Goal: Navigation & Orientation: Find specific page/section

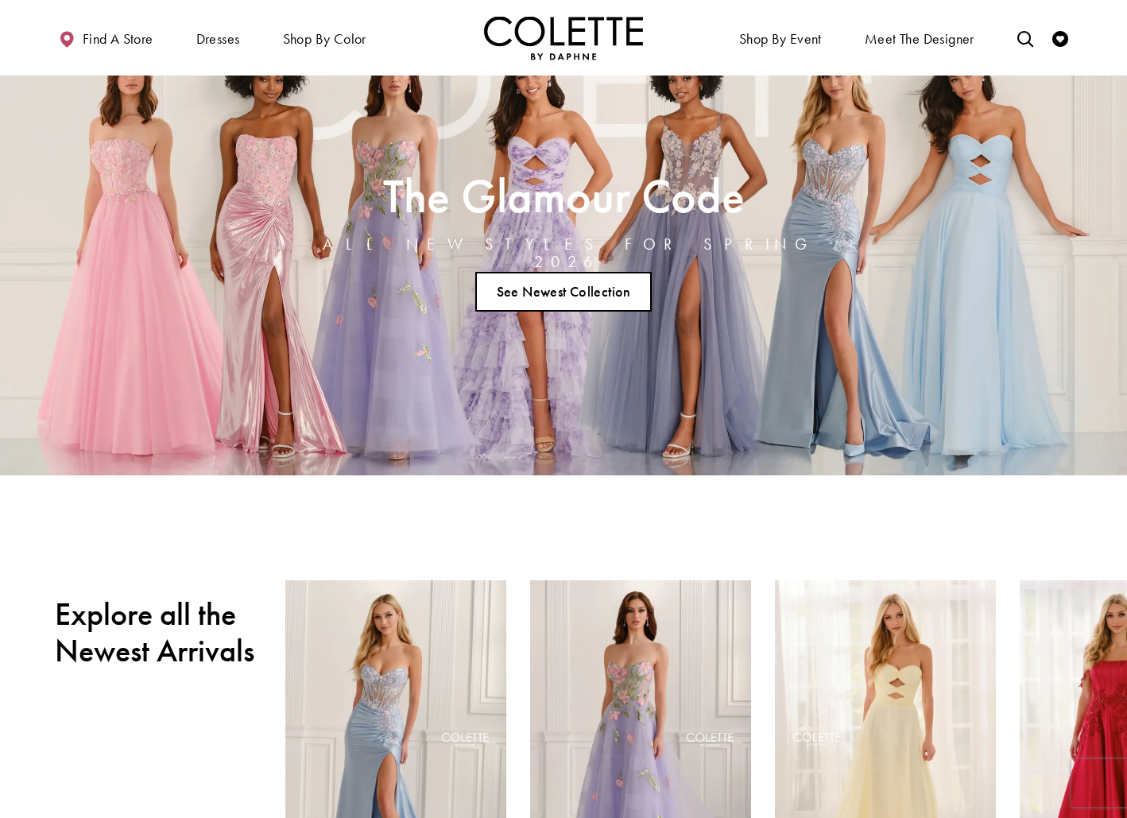
scroll to position [64, 0]
click at [609, 287] on link "See Newest Collection" at bounding box center [563, 291] width 176 height 40
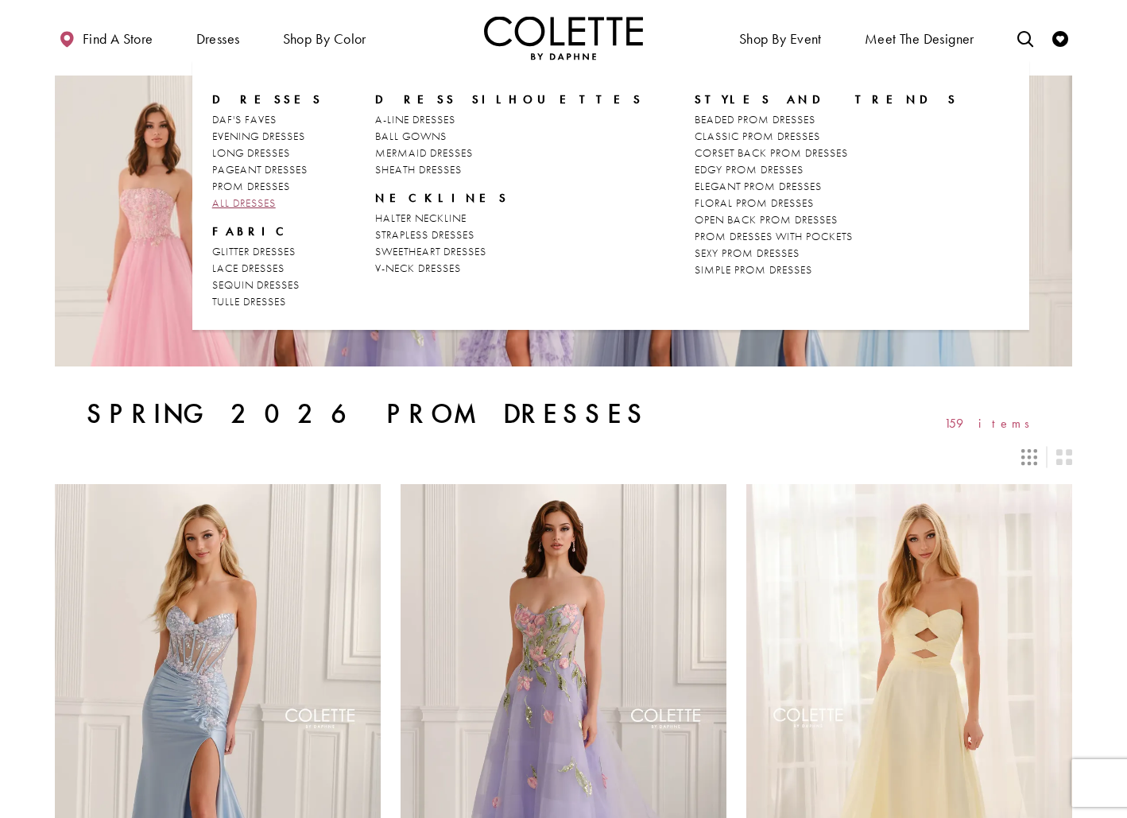
click at [257, 200] on span "ALL DRESSES" at bounding box center [244, 202] width 64 height 14
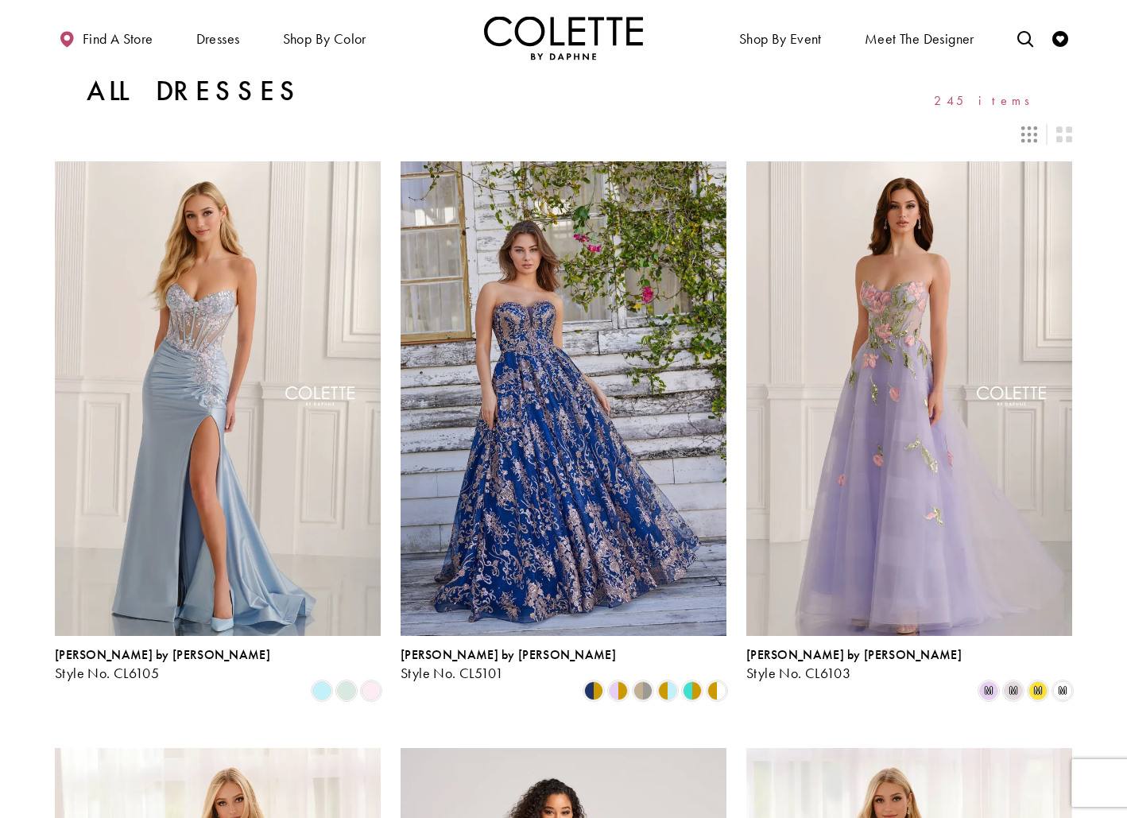
click at [548, 45] on img "Visit Home Page" at bounding box center [563, 38] width 159 height 44
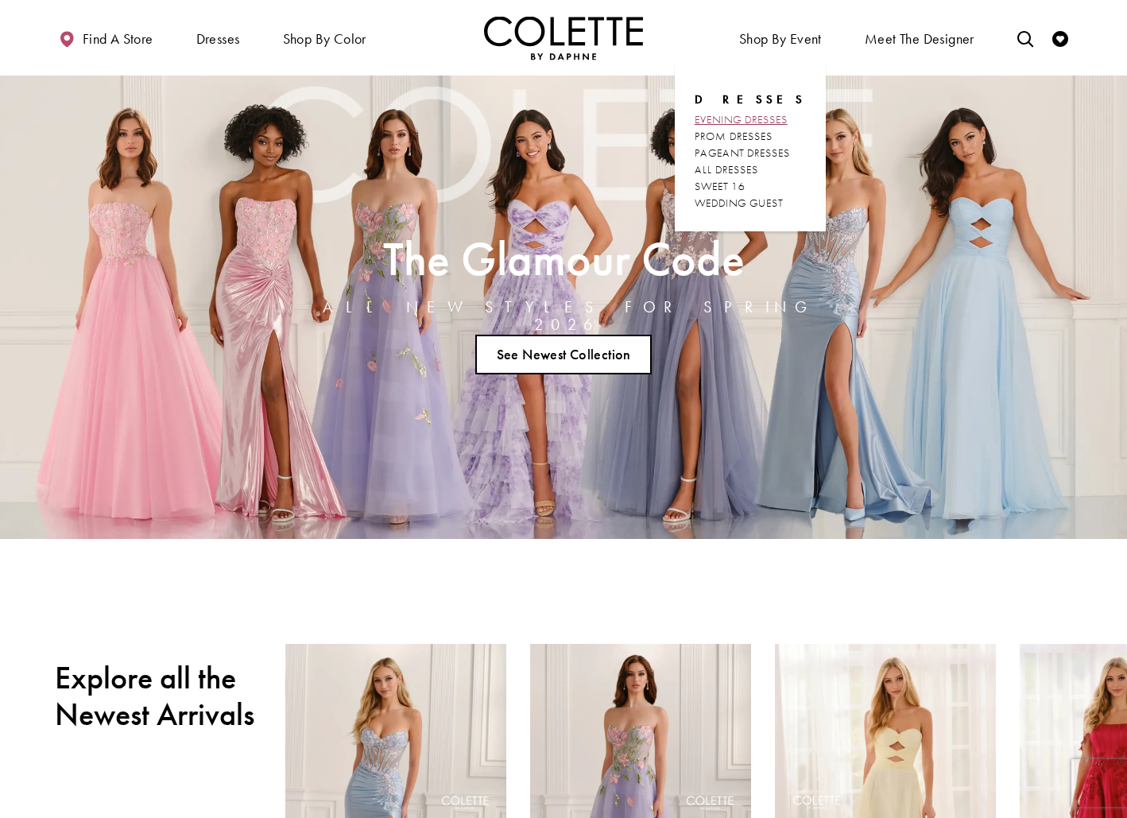
click at [776, 119] on span "EVENING DRESSES" at bounding box center [741, 119] width 93 height 14
